Goal: Information Seeking & Learning: Learn about a topic

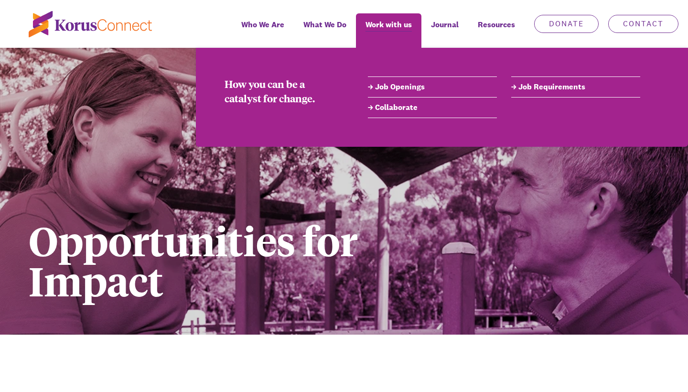
click at [413, 84] on link "Job Openings" at bounding box center [432, 86] width 129 height 11
click at [414, 85] on link "Job Openings" at bounding box center [432, 86] width 129 height 11
click at [533, 85] on link "Job Requirements" at bounding box center [575, 86] width 129 height 11
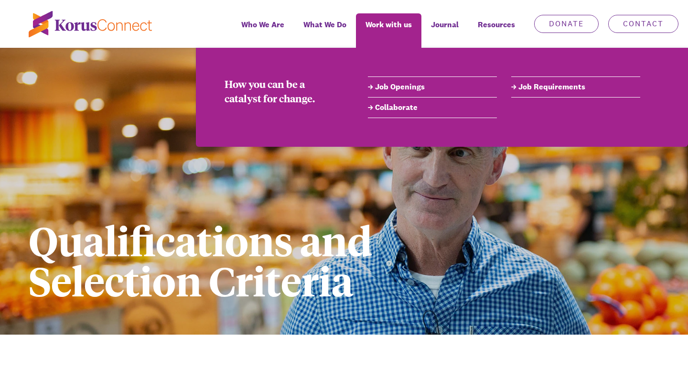
click at [382, 84] on link "Job Openings" at bounding box center [432, 86] width 129 height 11
